Goal: Information Seeking & Learning: Learn about a topic

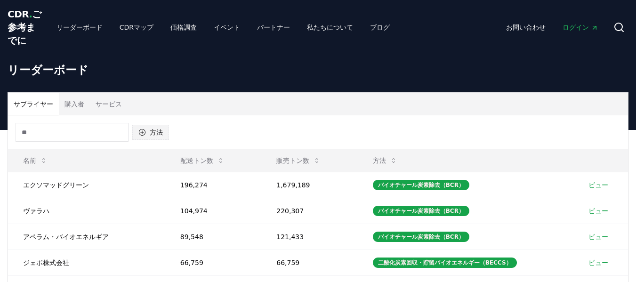
click at [165, 140] on button "方法" at bounding box center [150, 132] width 37 height 15
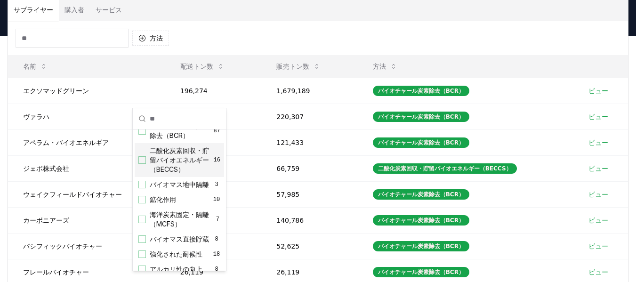
scroll to position [141, 0]
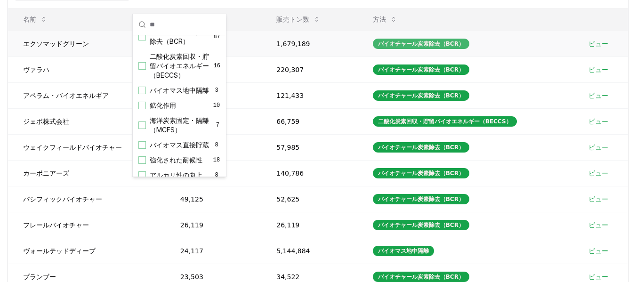
click at [388, 47] on font "バイオチャール炭素除去（BCR）" at bounding box center [421, 43] width 86 height 7
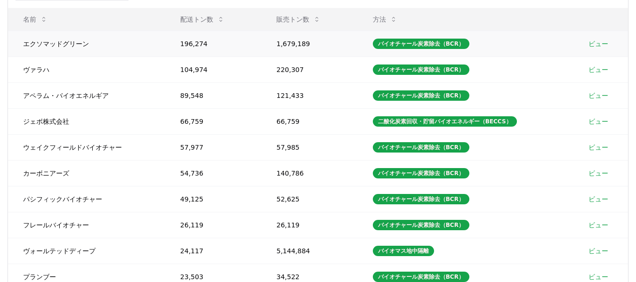
click at [59, 48] on font "エクソマッドグリーン" at bounding box center [56, 44] width 66 height 8
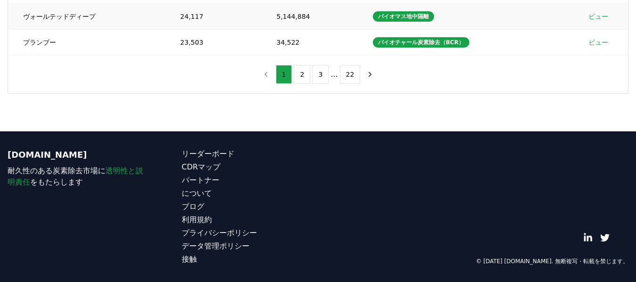
scroll to position [282, 0]
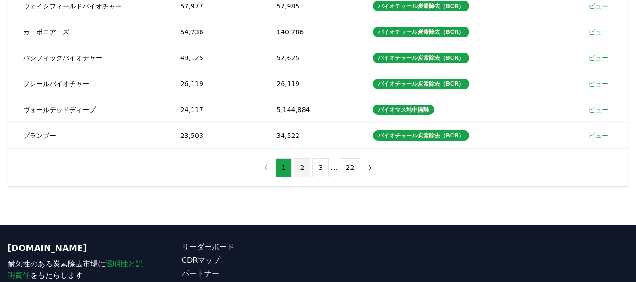
click at [309, 177] on button "2" at bounding box center [302, 167] width 16 height 19
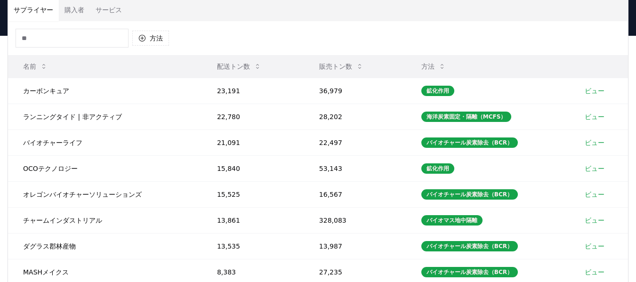
scroll to position [47, 0]
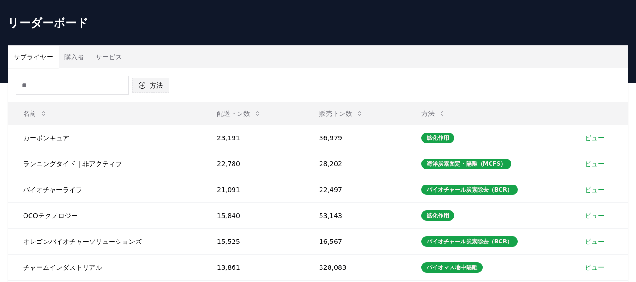
click at [163, 93] on button "方法" at bounding box center [150, 85] width 37 height 15
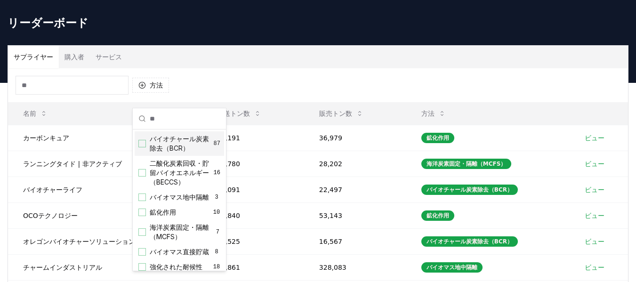
click at [171, 147] on font "バイオチャール炭素除去（BCR）" at bounding box center [179, 143] width 59 height 17
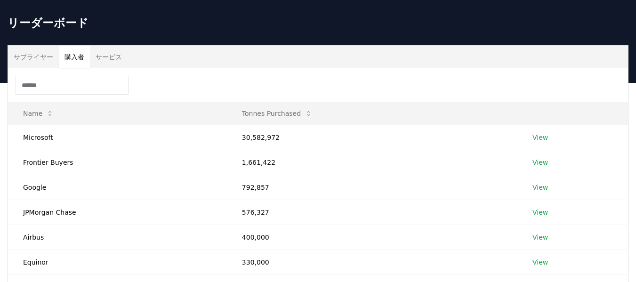
click at [73, 61] on font "購入者" at bounding box center [74, 57] width 20 height 8
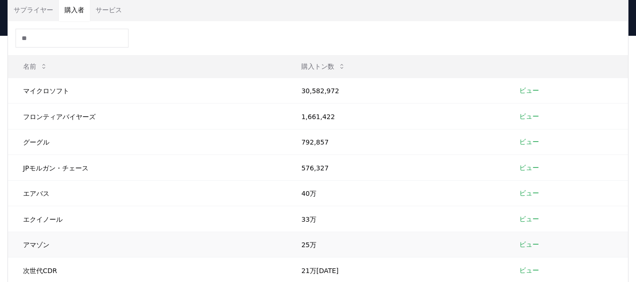
scroll to position [0, 0]
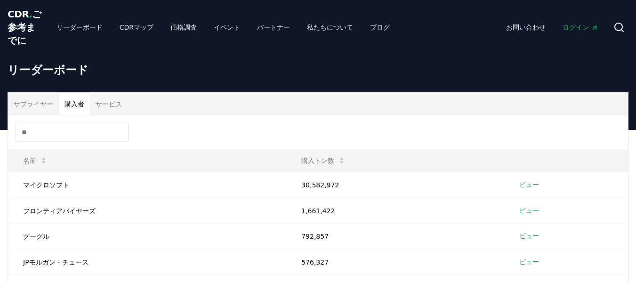
click at [96, 108] on font "サービス" at bounding box center [109, 104] width 26 height 8
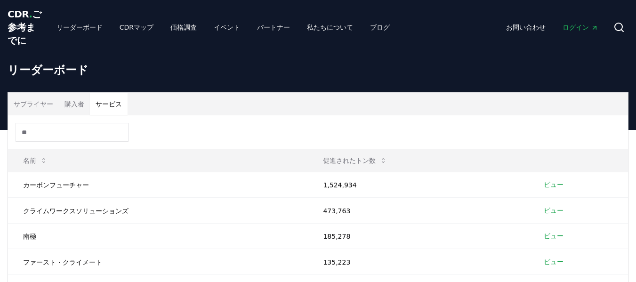
click at [69, 108] on font "購入者" at bounding box center [74, 104] width 20 height 8
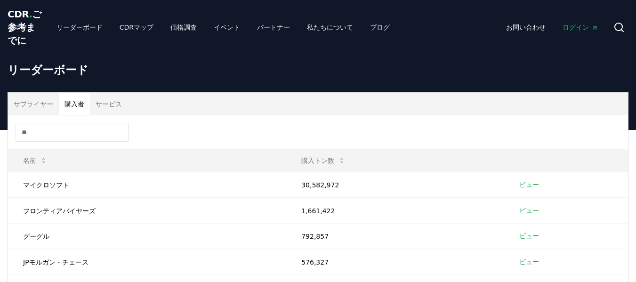
click at [59, 115] on button "購入者" at bounding box center [74, 104] width 31 height 23
click at [96, 108] on font "サービス" at bounding box center [109, 104] width 26 height 8
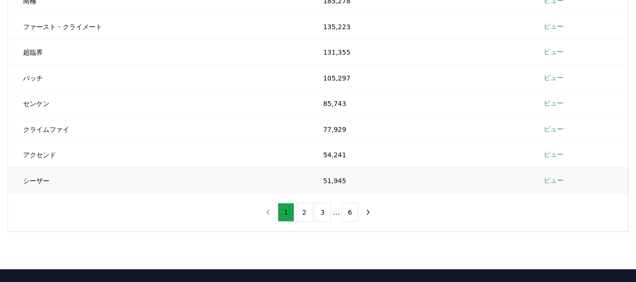
scroll to position [94, 0]
